Goal: Information Seeking & Learning: Learn about a topic

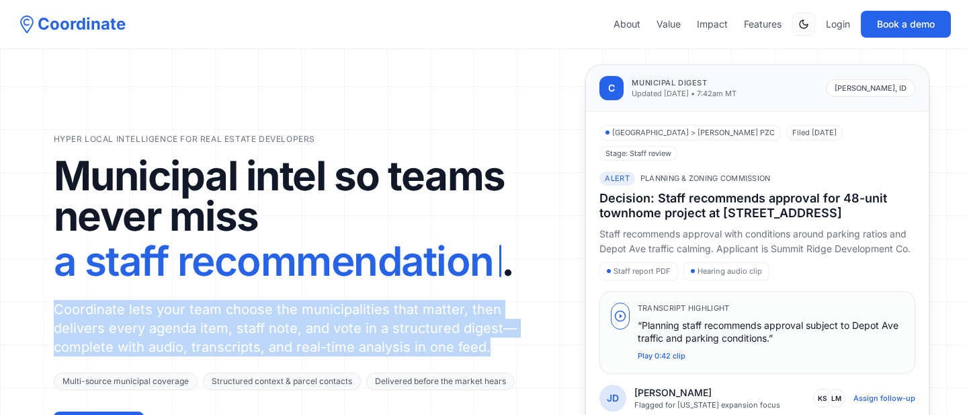
drag, startPoint x: 58, startPoint y: 281, endPoint x: 488, endPoint y: 333, distance: 433.8
click at [488, 333] on p "Coordinate lets your team choose the municipalities that matter, then delivers …" at bounding box center [286, 328] width 464 height 56
copy p "Coordinate lets your team choose the municipalities that matter, then delivers …"
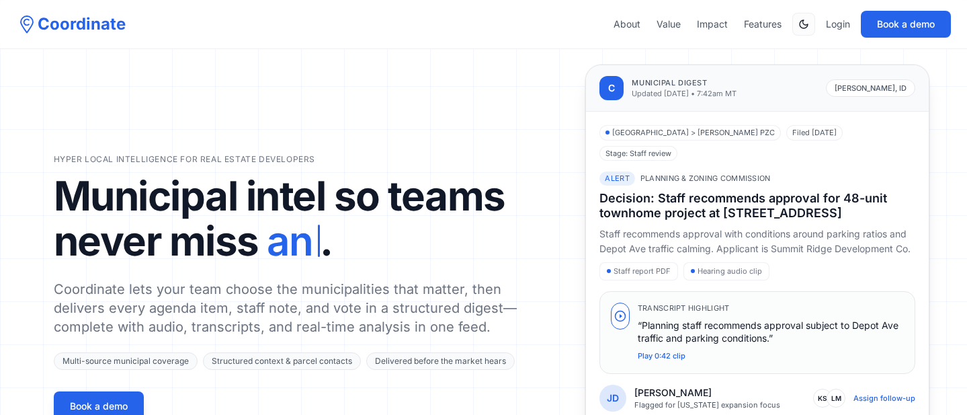
click at [531, 177] on div "Hyper local intelligence for real estate developers Municipal intel so teams ne…" at bounding box center [484, 286] width 860 height 445
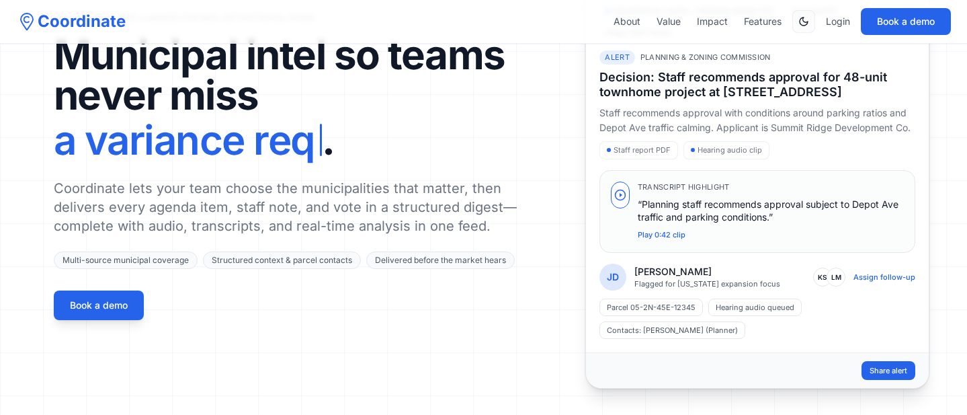
scroll to position [101, 0]
